Goal: Complete application form

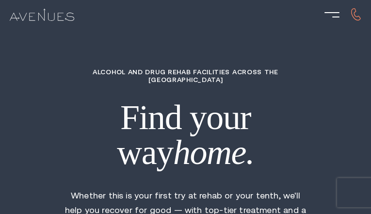
type input "WpEBfXtRyvHuaa"
type input "oEvKBzIDnRzL"
type input "fMFJjlmtEkfJZ"
type input "ZMRHsSggOAkisyj"
type input "ZliODUAhlkBXu"
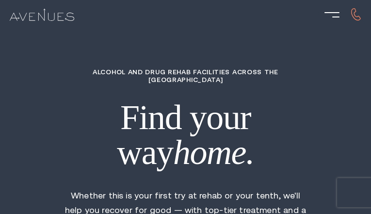
type input "4266506051"
type input "[EMAIL_ADDRESS][DOMAIN_NAME]"
type input "WHdSJoNIbukCdbH"
type input "5755228835"
type input "[EMAIL_ADDRESS][DOMAIN_NAME]"
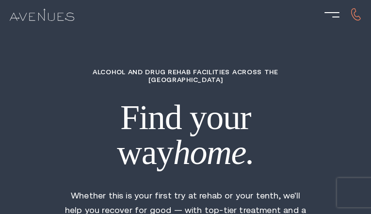
type input "JTpaBGjS"
radio input "true"
